Goal: Browse casually

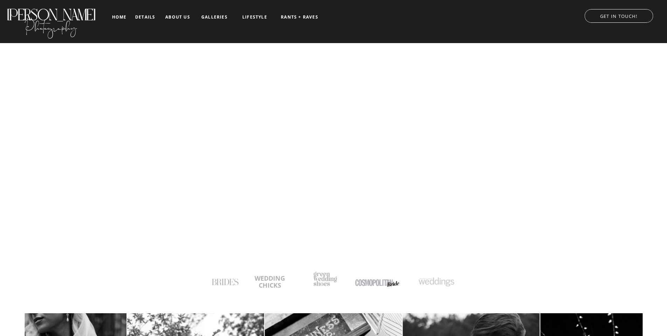
click at [220, 16] on nav "galleries" at bounding box center [214, 17] width 29 height 5
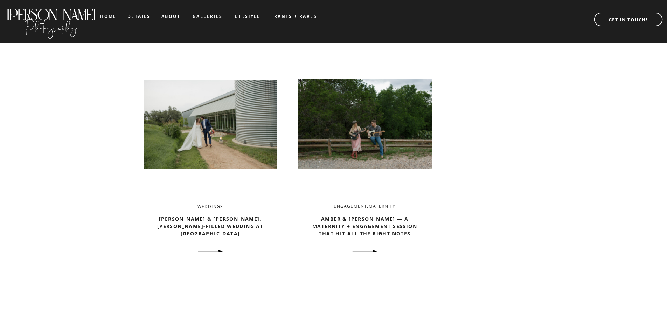
scroll to position [1051, 0]
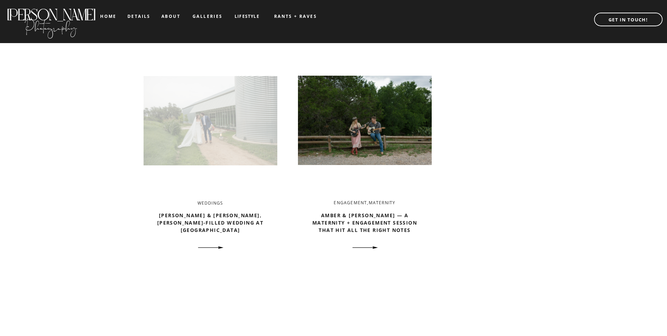
click at [244, 131] on img at bounding box center [211, 120] width 134 height 141
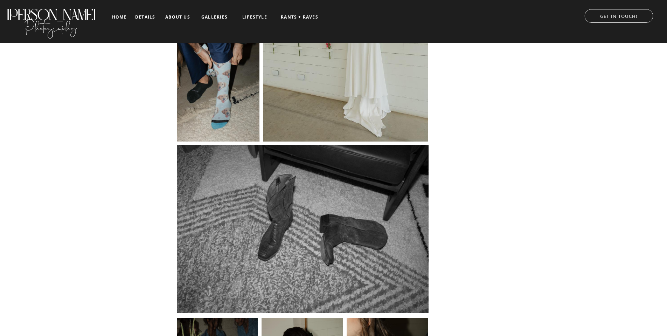
scroll to position [1086, 0]
